Goal: Find contact information: Find contact information

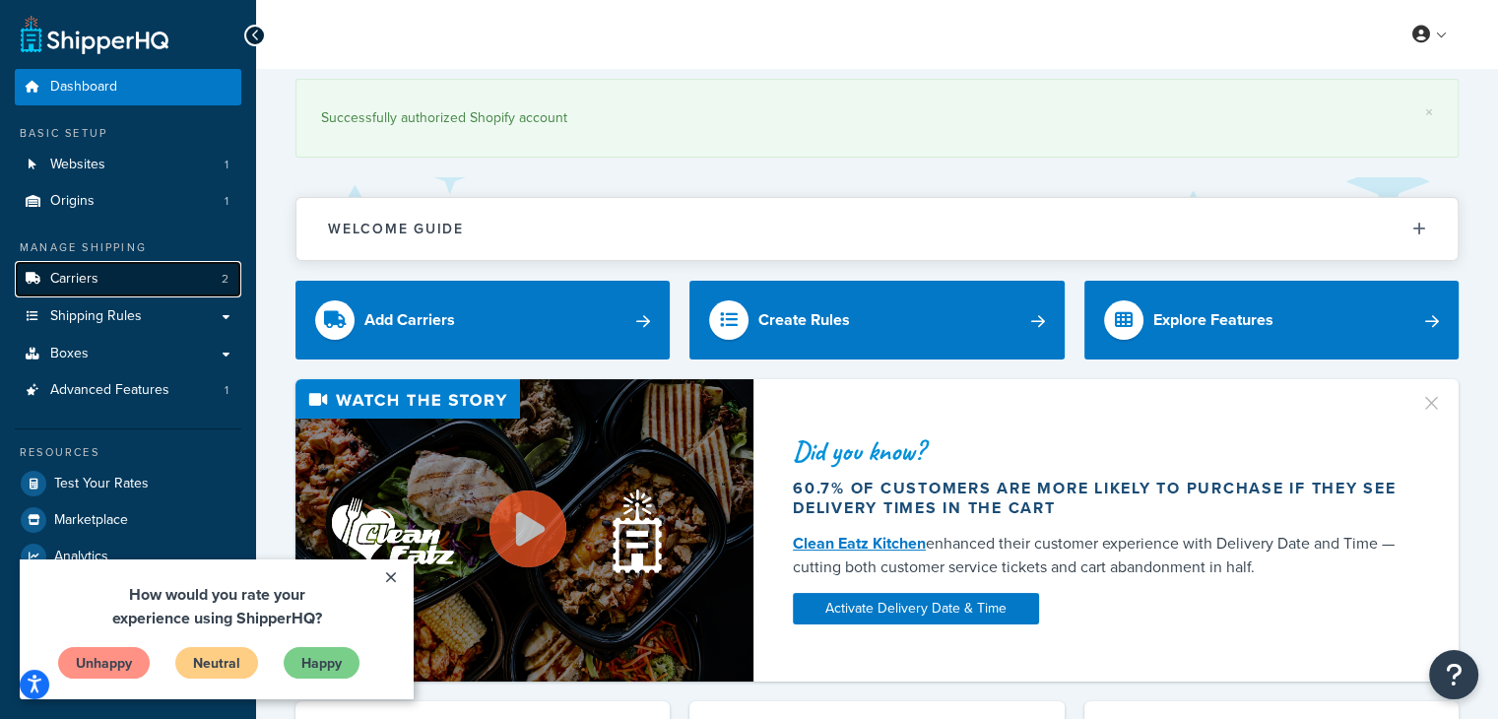
click at [113, 277] on link "Carriers 2" at bounding box center [128, 279] width 227 height 36
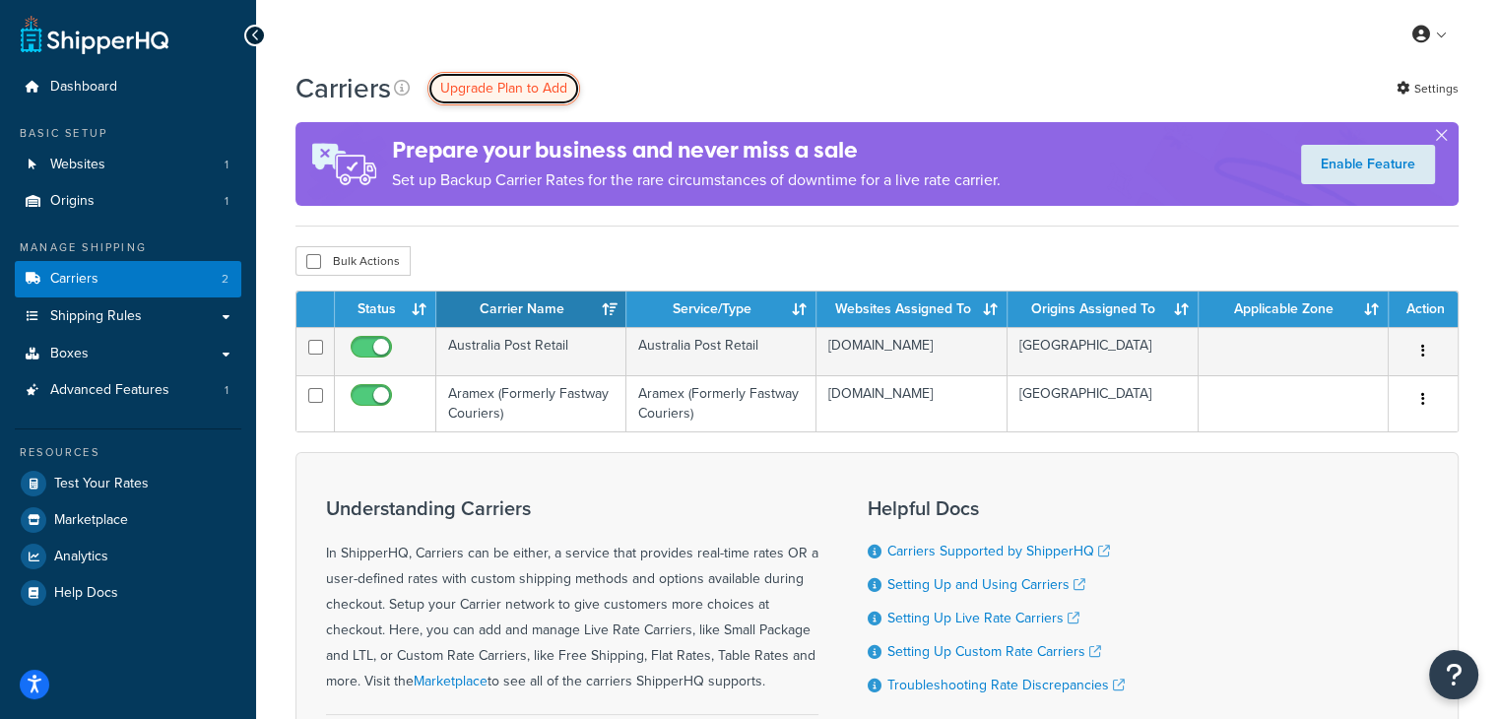
click at [552, 82] on span "Upgrade Plan to Add" at bounding box center [503, 88] width 127 height 21
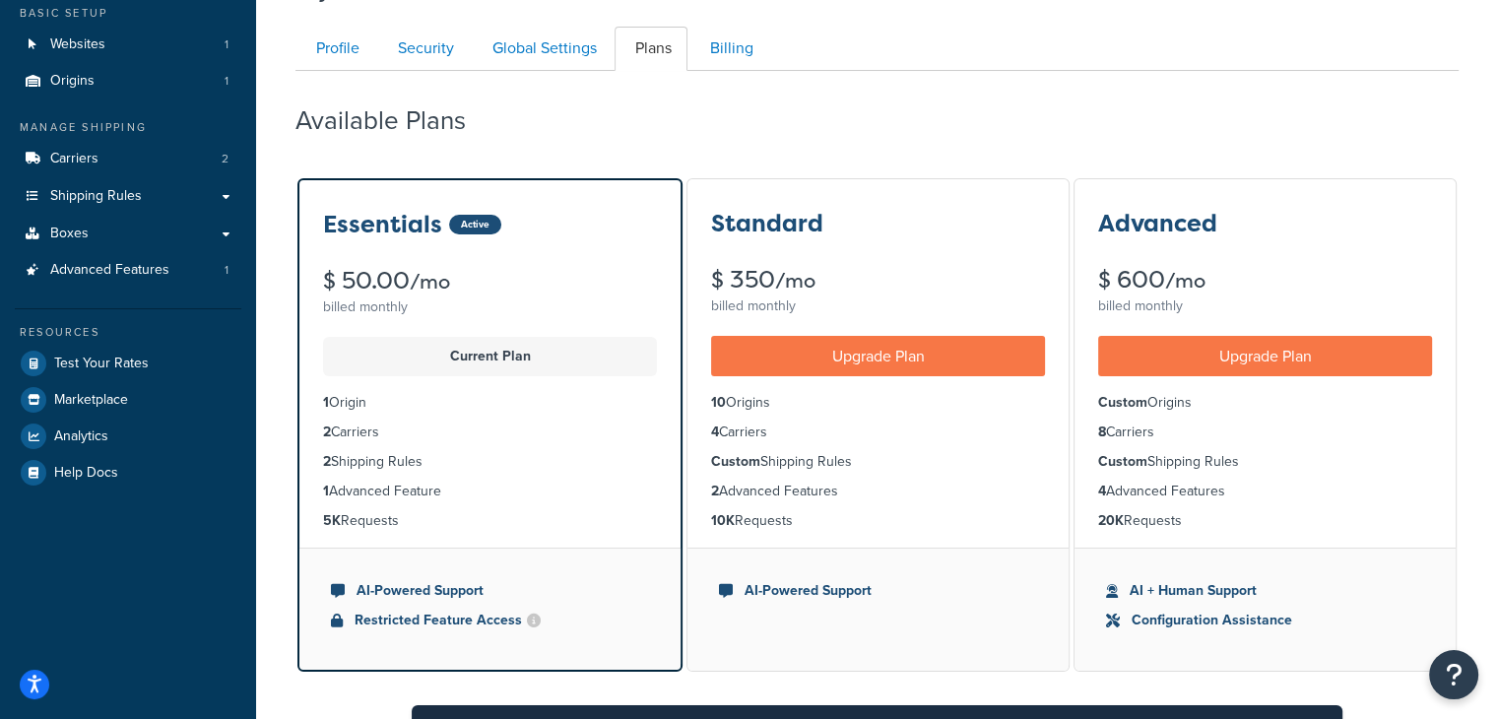
scroll to position [121, 0]
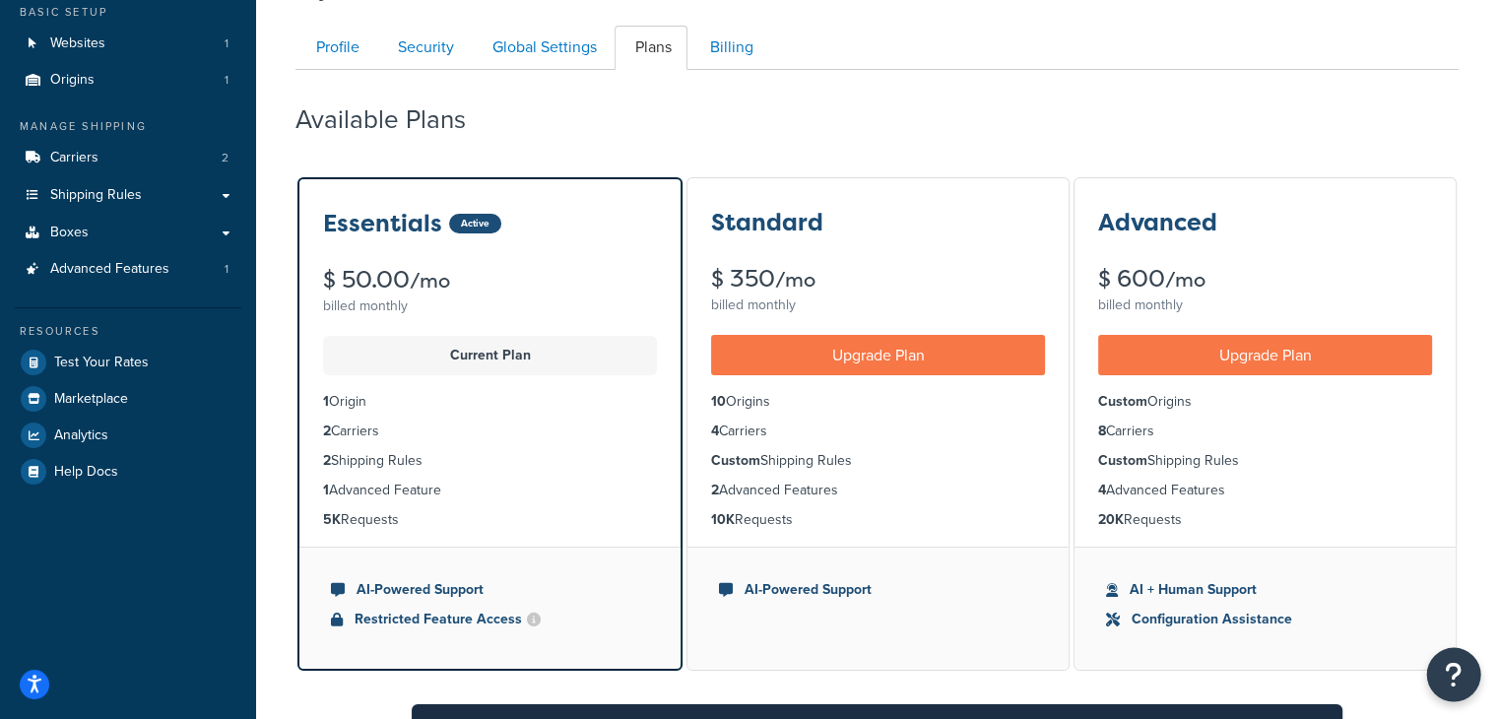
click at [1444, 662] on button "Open Resource Center" at bounding box center [1454, 675] width 54 height 54
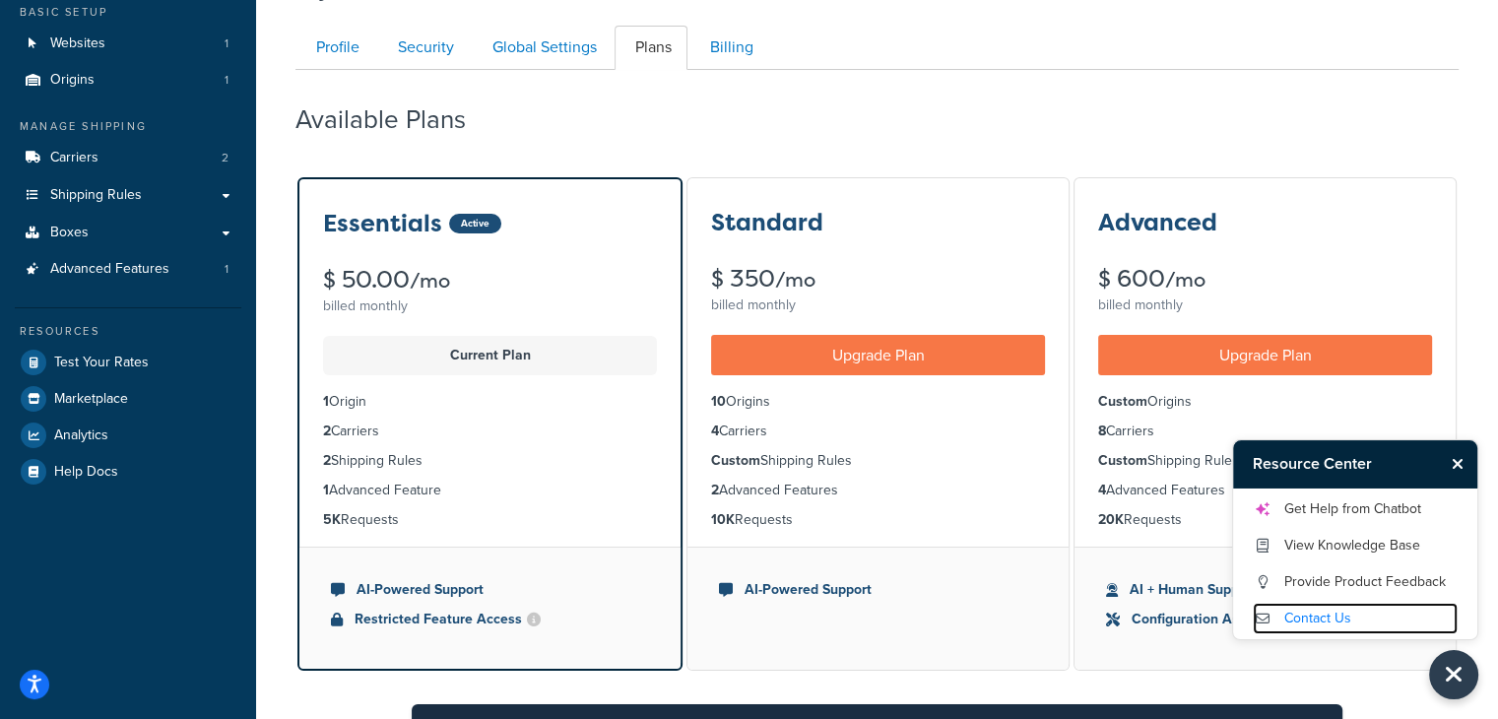
click at [1341, 616] on link "Contact Us" at bounding box center [1355, 619] width 205 height 32
